Goal: Task Accomplishment & Management: Use online tool/utility

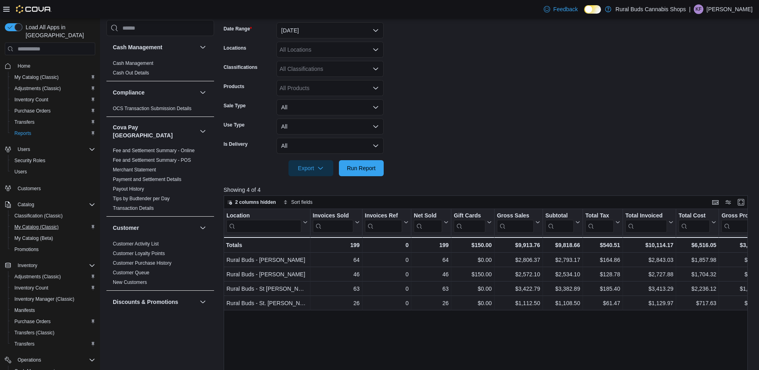
scroll to position [88, 0]
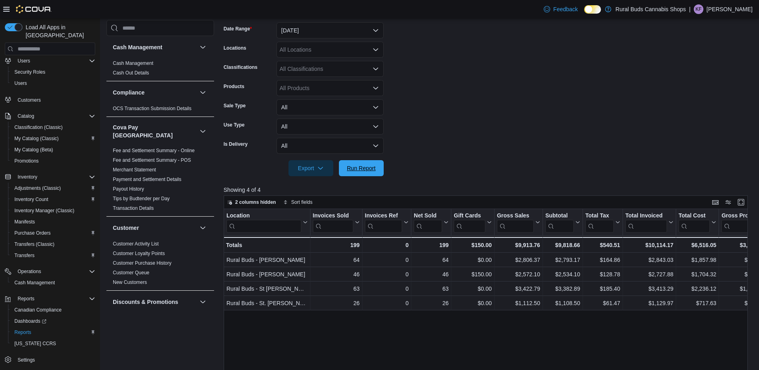
drag, startPoint x: 372, startPoint y: 170, endPoint x: 566, endPoint y: 168, distance: 194.2
click at [372, 170] on span "Run Report" at bounding box center [361, 168] width 29 height 8
click at [347, 165] on span "Run Report" at bounding box center [361, 168] width 29 height 8
click at [356, 172] on span "Run Report" at bounding box center [361, 168] width 35 height 16
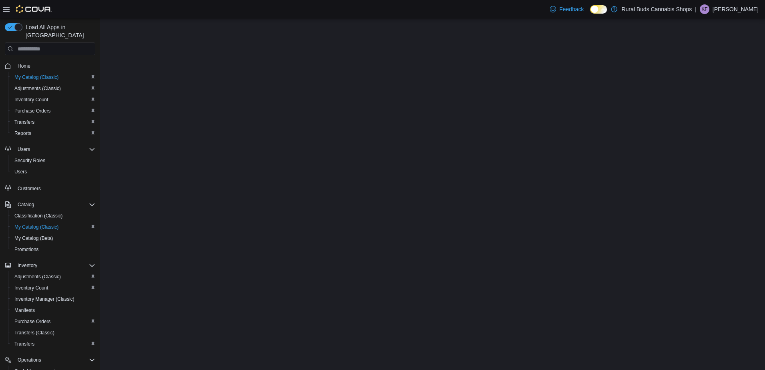
select select "**********"
